Goal: Find specific page/section: Find specific page/section

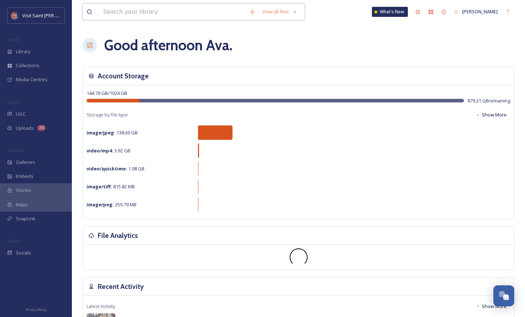
click at [165, 17] on input at bounding box center [173, 12] width 146 height 16
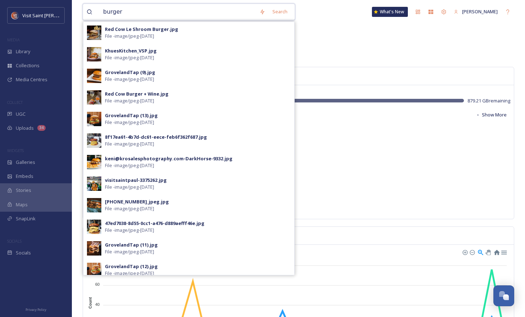
type input "burger"
click at [159, 53] on div "KhuesKitchen_VSP.jpg File - image/jpeg - [DATE]" at bounding box center [198, 54] width 186 height 14
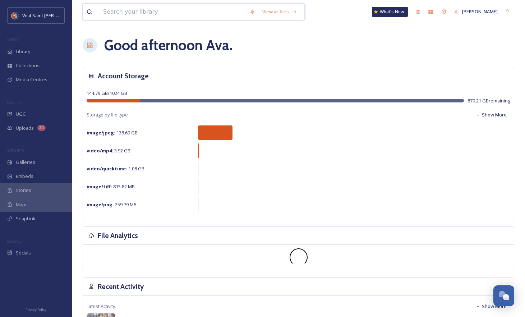
click at [172, 9] on input at bounding box center [173, 12] width 146 height 16
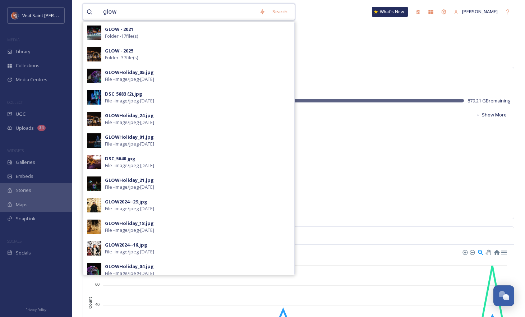
type input "glow"
click at [165, 50] on div "GLOW - 2025 Folder - 37 file(s)" at bounding box center [198, 54] width 186 height 14
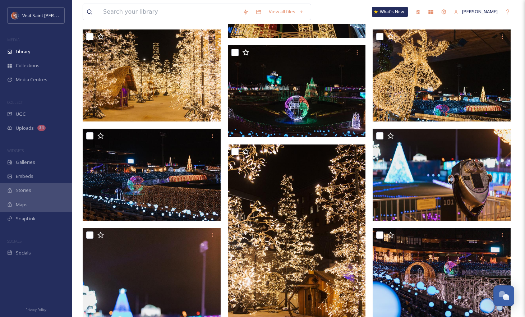
scroll to position [360, 0]
